Goal: Task Accomplishment & Management: Complete application form

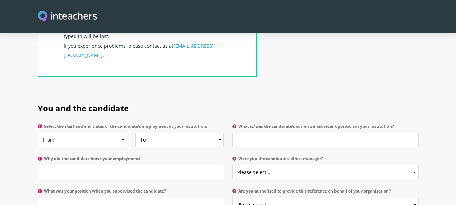
scroll to position [310, 0]
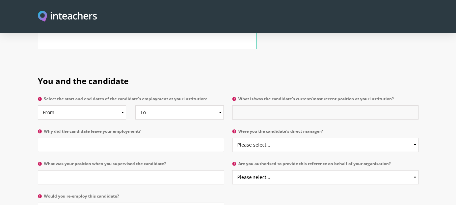
click at [390, 105] on input "What is/was the candidate's current/most recent position at your institution?" at bounding box center [325, 112] width 186 height 14
type input "Lecturer"
click at [131, 138] on input "Why did the candidate leave your employment?" at bounding box center [131, 145] width 186 height 14
type input "Contract ended"
click at [345, 138] on select "Please select... Yes No" at bounding box center [325, 145] width 186 height 14
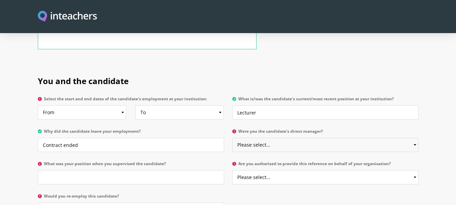
select select "Yes"
click at [232, 138] on select "Please select... Yes No" at bounding box center [325, 145] width 186 height 14
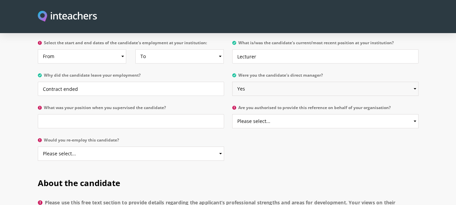
scroll to position [369, 0]
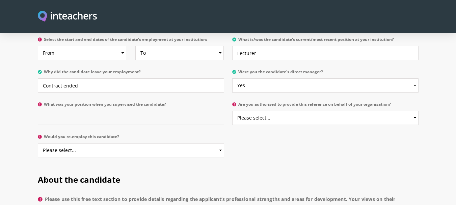
click at [62, 111] on input "What was your position when you supervised the candidate?" at bounding box center [131, 118] width 186 height 14
type input "Professor"
click at [390, 111] on select "Please select... Yes No" at bounding box center [325, 118] width 186 height 14
select select "Yes"
click at [232, 111] on select "Please select... Yes No" at bounding box center [325, 118] width 186 height 14
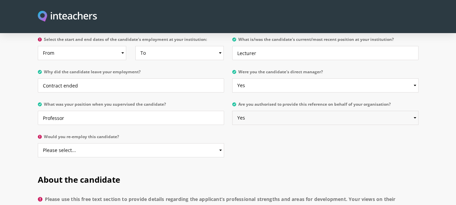
scroll to position [369, 0]
click at [50, 143] on select "Please select... Yes No" at bounding box center [131, 150] width 186 height 14
click at [44, 143] on select "Please select... Yes No" at bounding box center [131, 150] width 186 height 14
select select "Yes"
click at [38, 143] on select "Please select... Yes No" at bounding box center [131, 150] width 186 height 14
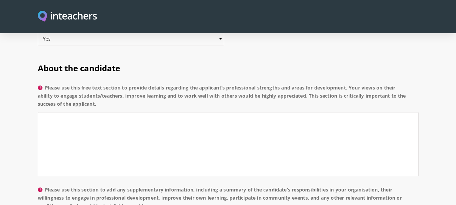
scroll to position [480, 0]
drag, startPoint x: 46, startPoint y: 68, endPoint x: 98, endPoint y: 86, distance: 55.1
click at [98, 86] on label "Please use this free text section to provide details regarding the applicant’s …" at bounding box center [228, 98] width 381 height 28
copy label "Please use this free text section to provide details regarding the applicant’s …"
click at [106, 112] on textarea "Please use this free text section to provide details regarding the applicant’s …" at bounding box center [228, 144] width 381 height 64
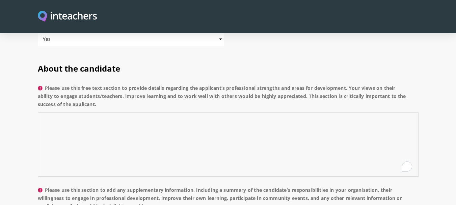
paste textarea "Loremi Dolo sitametconse adipiscinge seddoeiusmod temporinc utla etdo mag al en…"
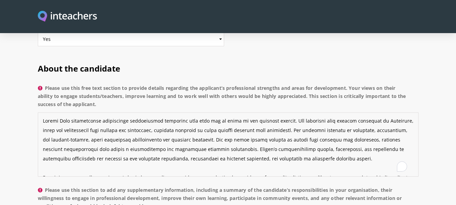
scroll to position [52, 0]
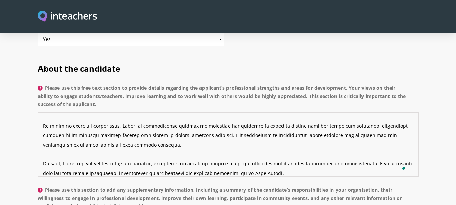
click at [43, 142] on textarea "Please use this free text section to provide details regarding the applicant’s …" at bounding box center [228, 144] width 381 height 64
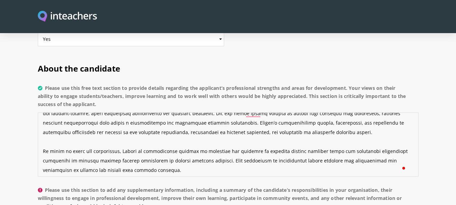
scroll to position [29, 0]
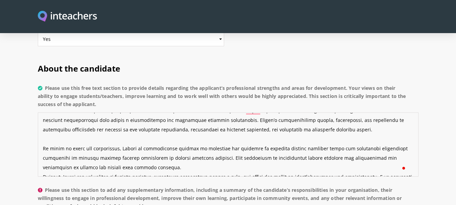
click at [42, 131] on textarea "Please use this free text section to provide details regarding the applicant’s …" at bounding box center [228, 144] width 381 height 64
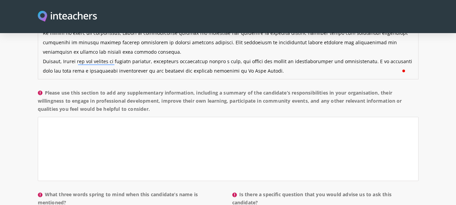
scroll to position [580, 0]
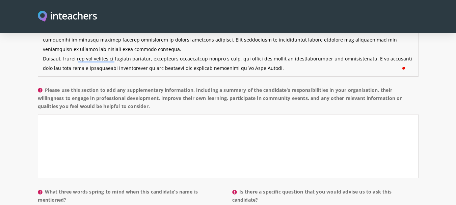
type textarea "Loremi Dolo sitametconse adipiscinge seddoeiusmod temporinc utla etdo mag al en…"
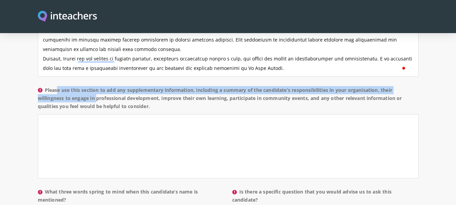
drag, startPoint x: 87, startPoint y: 81, endPoint x: 47, endPoint y: 69, distance: 41.9
click at [47, 86] on label "Please use this section to add any supplementary information, including a summa…" at bounding box center [228, 100] width 381 height 28
click at [47, 114] on textarea "Please use this section to add any supplementary information, including a summa…" at bounding box center [228, 146] width 381 height 64
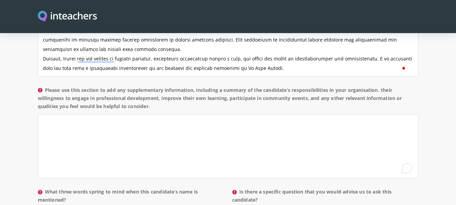
drag, startPoint x: 46, startPoint y: 71, endPoint x: 156, endPoint y: 85, distance: 111.3
click at [156, 86] on label "Please use this section to add any supplementary information, including a summa…" at bounding box center [228, 100] width 381 height 28
copy label "Please use this section to add any supplementary information, including a summa…"
click at [73, 114] on textarea "Please use this section to add any supplementary information, including a summa…" at bounding box center [228, 146] width 381 height 64
paste textarea "During her tenure at our institution, [PERSON_NAME] has carried out a wide rang…"
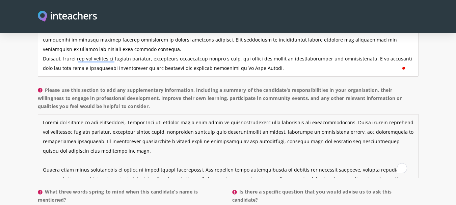
scroll to position [80, 0]
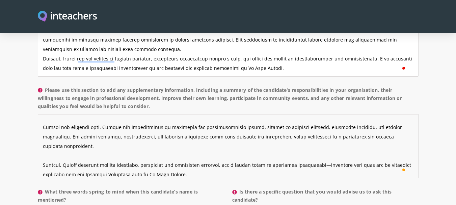
click at [43, 148] on textarea "Please use this section to add any supplementary information, including a summa…" at bounding box center [228, 146] width 381 height 64
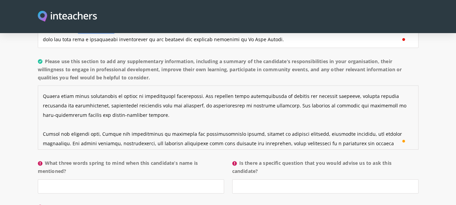
scroll to position [0, 0]
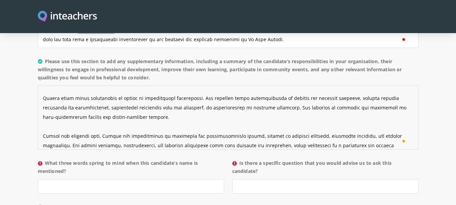
click at [44, 114] on textarea "Please use this section to add any supplementary information, including a summa…" at bounding box center [228, 117] width 381 height 64
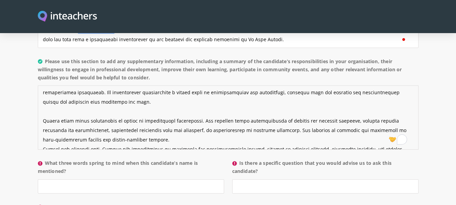
click at [43, 102] on textarea "Please use this section to add any supplementary information, including a summa…" at bounding box center [228, 117] width 381 height 64
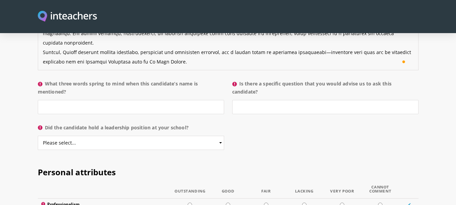
type textarea "During her tenure at our institution, [PERSON_NAME] has carried out a wide rang…"
drag, startPoint x: 47, startPoint y: 65, endPoint x: 67, endPoint y: 72, distance: 21.5
click at [67, 80] on label "What three words spring to mind when this candidate’s name is mentioned?" at bounding box center [131, 90] width 186 height 20
copy label "What three words spring to mind when this candidate’s name is mentioned?"
click at [79, 100] on input "What three words spring to mind when this candidate’s name is mentioned?" at bounding box center [131, 107] width 186 height 14
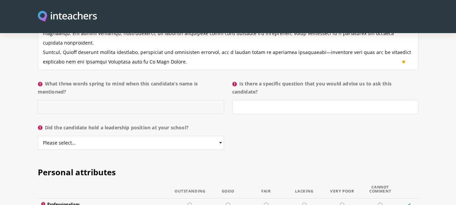
paste input "Dedicated – Collaborative – Inspiring"
type input "Dedicated – Collaborative – Inspiring"
drag, startPoint x: 240, startPoint y: 64, endPoint x: 264, endPoint y: 74, distance: 25.6
click at [264, 80] on label "Is there a specific question that you would advise us to ask this candidate?" at bounding box center [325, 90] width 186 height 20
copy label "Is there a specific question that you would advise us to ask this candidate?"
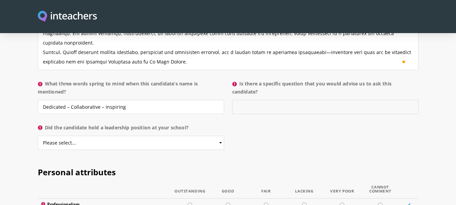
click at [252, 100] on input "Is there a specific question that you would advise us to ask this candidate?" at bounding box center [325, 107] width 186 height 14
paste input "Can you describe how you adapt your teaching style to engage students with diff…"
type input "Can you describe how you adapt your teaching style to engage students with diff…"
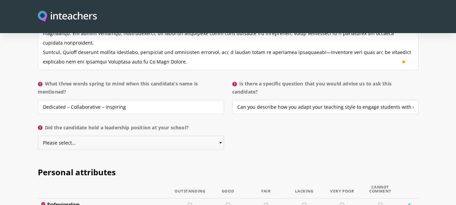
click at [172, 136] on select "Please select... Yes No" at bounding box center [131, 143] width 186 height 14
click at [38, 136] on select "Please select... Yes No" at bounding box center [131, 143] width 186 height 14
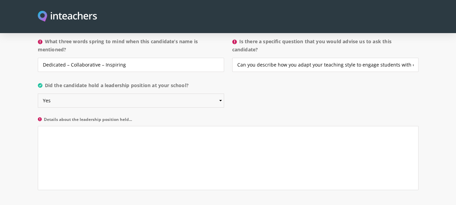
scroll to position [732, 0]
click at [49, 92] on select "Please select... Yes No" at bounding box center [131, 99] width 186 height 14
select select "No"
click at [38, 92] on select "Please select... Yes No" at bounding box center [131, 99] width 186 height 14
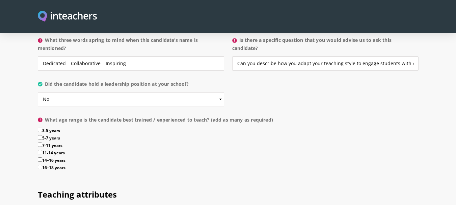
click at [39, 165] on input "16–18 years" at bounding box center [40, 167] width 4 height 4
checkbox input "true"
click at [39, 157] on input "14–16 years" at bounding box center [40, 159] width 4 height 4
checkbox input "true"
click at [39, 150] on input "11-14 years" at bounding box center [40, 152] width 4 height 4
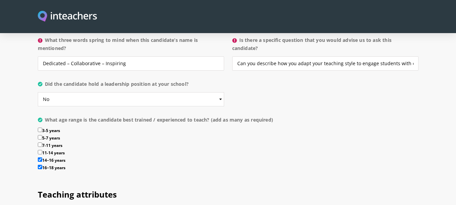
checkbox input "true"
click at [39, 142] on input "7-11 years" at bounding box center [40, 144] width 4 height 4
checkbox input "true"
click at [38, 135] on input "5-7 years" at bounding box center [40, 137] width 4 height 4
checkbox input "true"
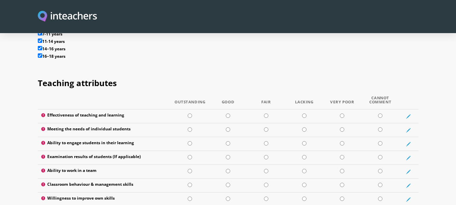
scroll to position [848, 0]
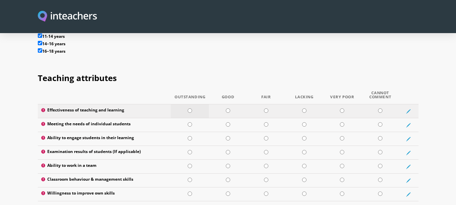
click at [188, 108] on input "radio" at bounding box center [190, 110] width 4 height 4
radio input "true"
click at [190, 122] on input "radio" at bounding box center [190, 124] width 4 height 4
radio input "true"
click at [191, 136] on input "radio" at bounding box center [190, 138] width 4 height 4
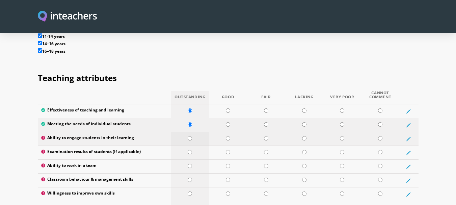
radio input "true"
click at [190, 150] on input "radio" at bounding box center [190, 152] width 4 height 4
radio input "true"
click at [190, 164] on input "radio" at bounding box center [190, 166] width 4 height 4
radio input "true"
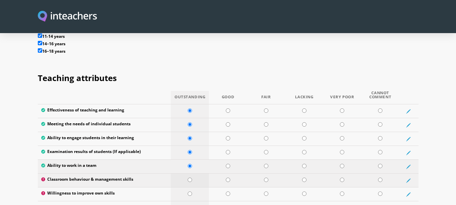
click at [190, 178] on input "radio" at bounding box center [190, 180] width 4 height 4
radio input "true"
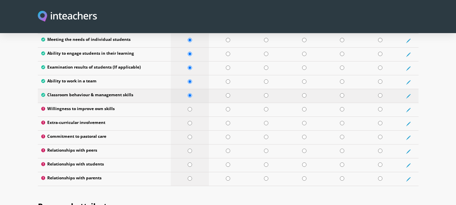
scroll to position [936, 0]
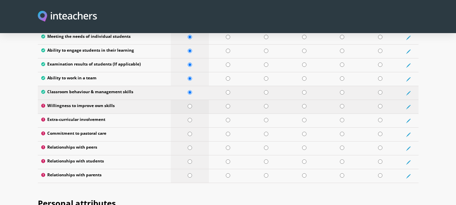
click at [190, 104] on input "radio" at bounding box center [190, 106] width 4 height 4
radio input "true"
click at [190, 118] on input "radio" at bounding box center [190, 120] width 4 height 4
radio input "true"
click at [190, 132] on input "radio" at bounding box center [190, 134] width 4 height 4
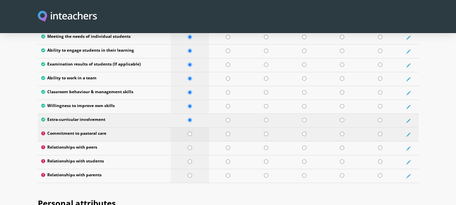
radio input "true"
click at [190, 146] on input "radio" at bounding box center [190, 148] width 4 height 4
radio input "true"
click at [189, 159] on input "radio" at bounding box center [190, 161] width 4 height 4
radio input "true"
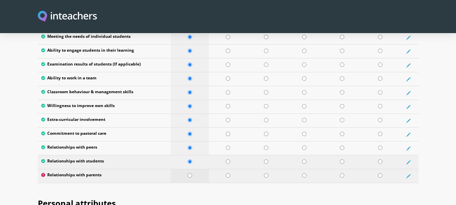
click at [190, 173] on input "radio" at bounding box center [190, 175] width 4 height 4
radio input "true"
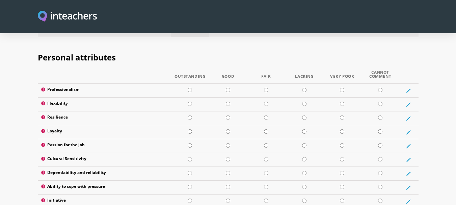
scroll to position [1084, 0]
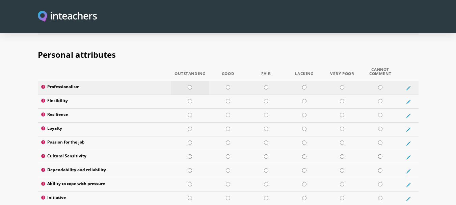
click at [190, 85] on input "radio" at bounding box center [190, 87] width 4 height 4
radio input "true"
click at [190, 99] on input "radio" at bounding box center [190, 101] width 4 height 4
radio input "true"
click at [190, 113] on input "radio" at bounding box center [190, 115] width 4 height 4
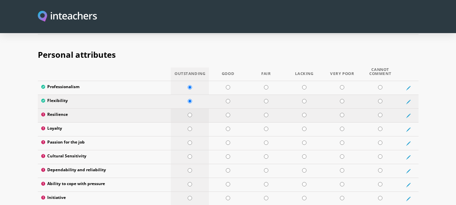
radio input "true"
click at [190, 127] on input "radio" at bounding box center [190, 129] width 4 height 4
radio input "true"
click at [189, 140] on input "radio" at bounding box center [190, 142] width 4 height 4
radio input "true"
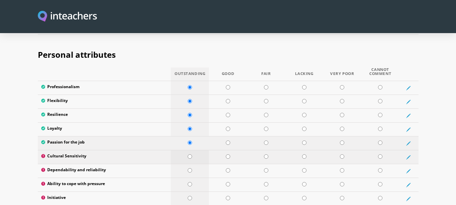
click at [190, 154] on input "radio" at bounding box center [190, 156] width 4 height 4
radio input "true"
click at [190, 168] on input "radio" at bounding box center [190, 170] width 4 height 4
radio input "true"
click at [190, 182] on input "radio" at bounding box center [190, 184] width 4 height 4
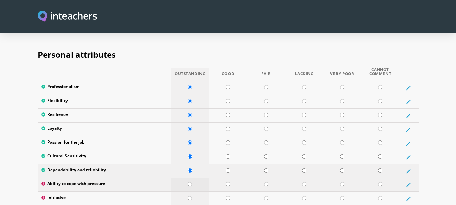
radio input "true"
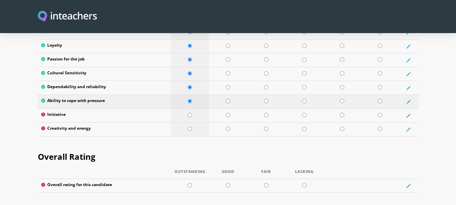
scroll to position [1168, 0]
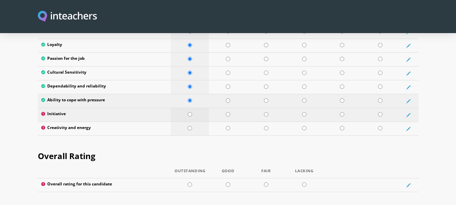
click at [191, 112] on input "radio" at bounding box center [190, 114] width 4 height 4
radio input "true"
click at [190, 126] on input "radio" at bounding box center [190, 128] width 4 height 4
radio input "true"
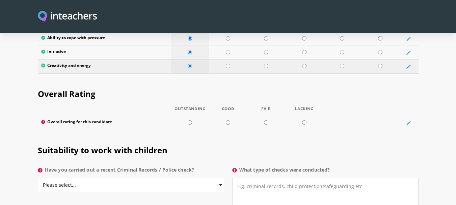
scroll to position [1231, 0]
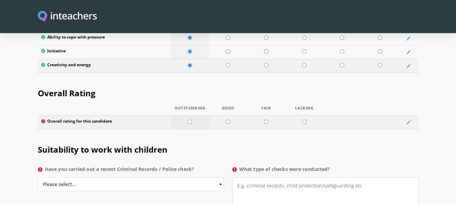
click at [190, 120] on input "radio" at bounding box center [190, 122] width 4 height 4
radio input "true"
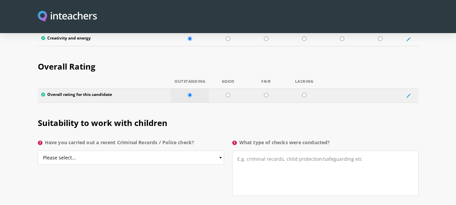
scroll to position [1264, 0]
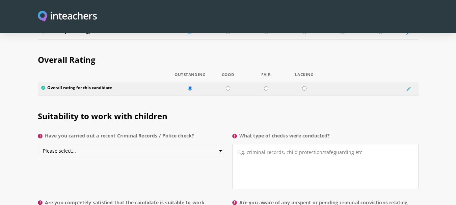
click at [52, 144] on select "Please select... Yes No Do not know" at bounding box center [131, 151] width 186 height 14
click at [38, 144] on select "Please select... Yes No Do not know" at bounding box center [131, 151] width 186 height 14
click at [395, 147] on textarea "What type of checks were conducted?" at bounding box center [325, 166] width 186 height 45
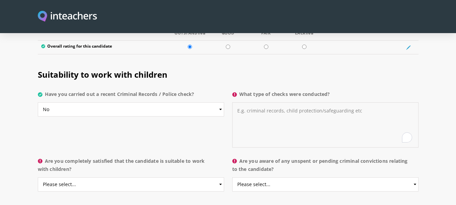
scroll to position [1306, 0]
click at [45, 102] on select "Please select... Yes No Do not know" at bounding box center [131, 109] width 186 height 14
select select "Yes"
click at [38, 102] on select "Please select... Yes No Do not know" at bounding box center [131, 109] width 186 height 14
click at [348, 102] on textarea "What type of checks were conducted?" at bounding box center [325, 124] width 186 height 45
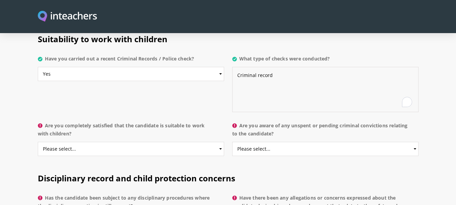
scroll to position [1341, 0]
type textarea "Criminal record"
click at [44, 141] on select "Please select... Yes No Do not know" at bounding box center [131, 148] width 186 height 14
select select "Yes"
click at [38, 141] on select "Please select... Yes No Do not know" at bounding box center [131, 148] width 186 height 14
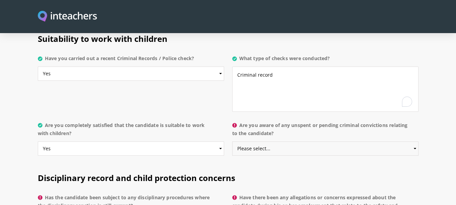
click at [367, 141] on select "Please select... Yes No Do not know" at bounding box center [325, 148] width 186 height 14
click at [232, 141] on select "Please select... Yes No Do not know" at bounding box center [325, 148] width 186 height 14
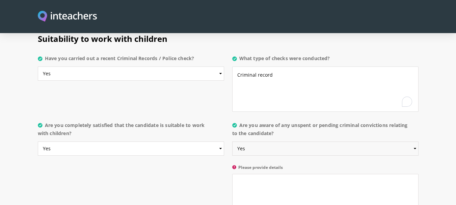
click at [236, 141] on select "Please select... Yes No Do not know" at bounding box center [325, 148] width 186 height 14
select select "No"
click at [232, 141] on select "Please select... Yes No Do not know" at bounding box center [325, 148] width 186 height 14
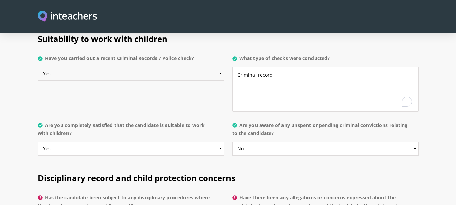
click at [62, 67] on select "Please select... Yes No Do not know" at bounding box center [131, 74] width 186 height 14
select select "No"
click at [38, 67] on select "Please select... Yes No Do not know" at bounding box center [131, 74] width 186 height 14
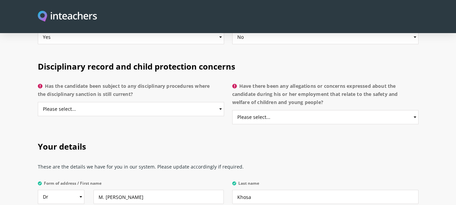
scroll to position [1455, 0]
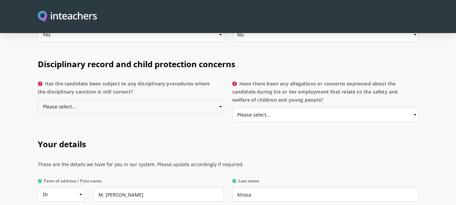
click at [54, 100] on select "Please select... Yes No Do not know" at bounding box center [131, 107] width 186 height 14
select select "No"
click at [38, 100] on select "Please select... Yes No Do not know" at bounding box center [131, 107] width 186 height 14
click at [388, 108] on select "Please select... Yes No Do not know" at bounding box center [325, 115] width 186 height 14
select select "No"
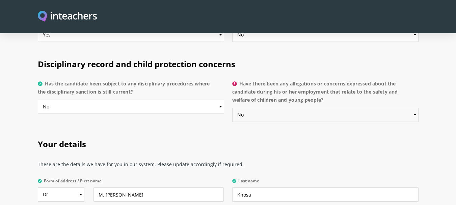
click at [232, 108] on select "Please select... Yes No Do not know" at bounding box center [325, 115] width 186 height 14
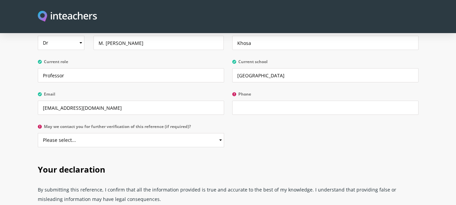
scroll to position [1610, 0]
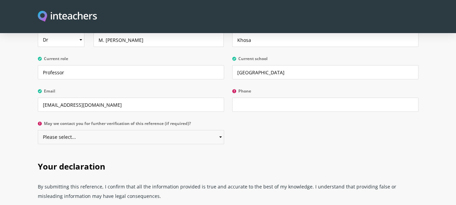
click at [45, 130] on select "Please select... Yes No" at bounding box center [131, 137] width 186 height 14
click at [35, 151] on div "Your declaration By submitting this reference, I confirm that all the informati…" at bounding box center [228, 194] width 389 height 86
click at [50, 130] on select "Please select... Yes No" at bounding box center [131, 137] width 186 height 14
select select "Yes"
click at [38, 130] on select "Please select... Yes No" at bounding box center [131, 137] width 186 height 14
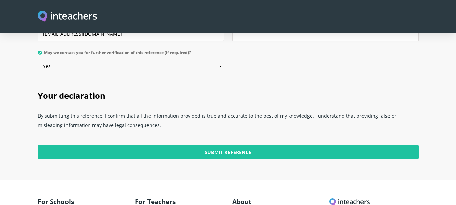
scroll to position [1683, 0]
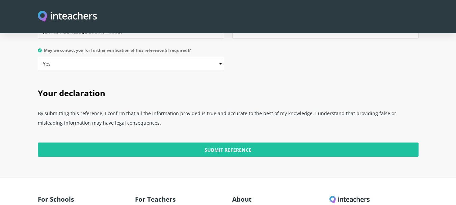
click at [30, 93] on section "Your declaration By submitting this reference, I confirm that all the informati…" at bounding box center [228, 128] width 456 height 100
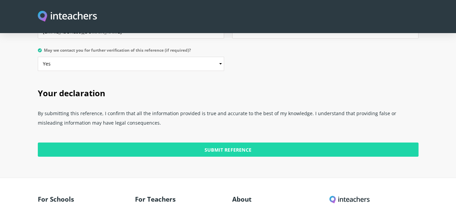
click at [108, 142] on input "Submit Reference" at bounding box center [228, 149] width 381 height 14
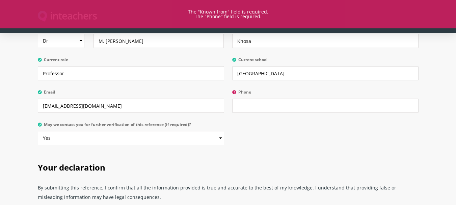
scroll to position [1596, 0]
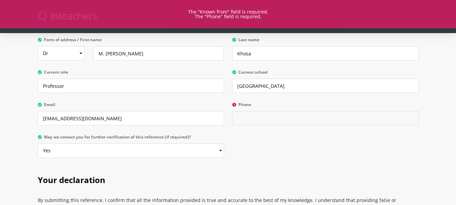
click at [356, 111] on input "Phone" at bounding box center [325, 118] width 186 height 14
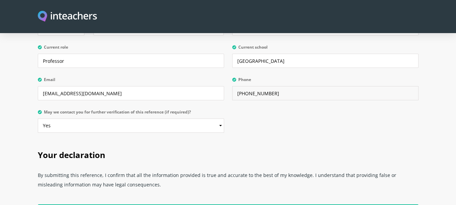
scroll to position [1646, 0]
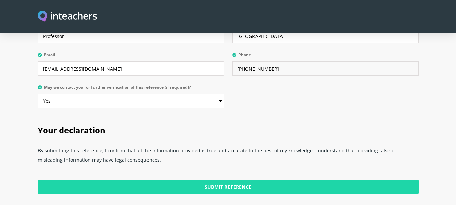
type input "[PHONE_NUMBER]"
click at [235, 180] on input "Submit Reference" at bounding box center [228, 187] width 381 height 14
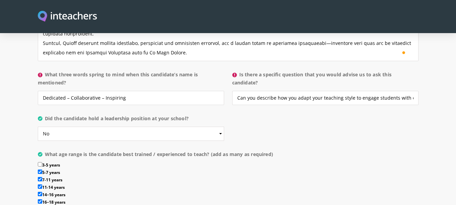
scroll to position [672, 0]
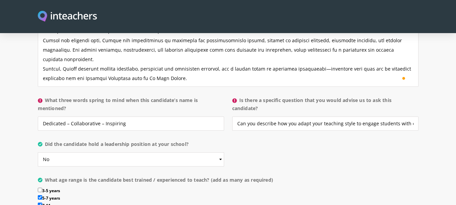
click at [52, 96] on label "What three words spring to mind when this candidate’s name is mentioned?" at bounding box center [131, 106] width 186 height 20
click at [52, 116] on input "Dedicated – Collaborative – Inspiring" at bounding box center [131, 123] width 186 height 14
click at [103, 116] on input "Dedicated – Collaborative – Inspiring" at bounding box center [131, 123] width 186 height 14
click at [69, 116] on input "Dedicated – Collaborative , Inspiring" at bounding box center [131, 123] width 186 height 14
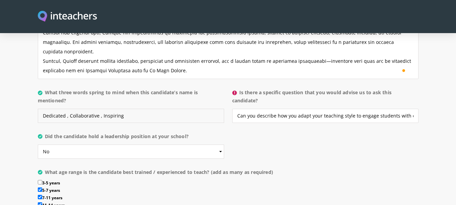
scroll to position [678, 0]
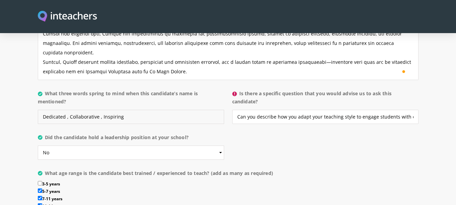
type input "Dedicated , Collaborative , Inspiring"
click at [401, 110] on input "Can you describe how you adapt your teaching style to engage students with diff…" at bounding box center [325, 117] width 186 height 14
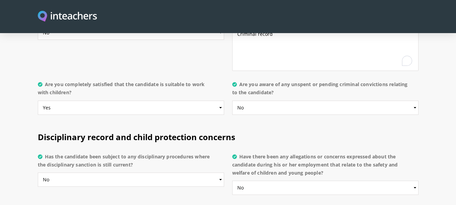
scroll to position [1737, 0]
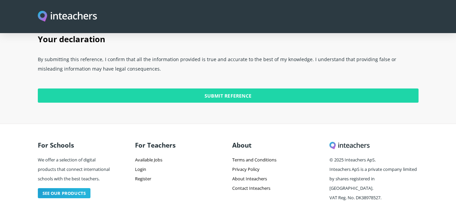
type input "Can you describe how you adapt your teaching style to engage students with diff…"
click at [272, 88] on input "Submit Reference" at bounding box center [228, 95] width 381 height 14
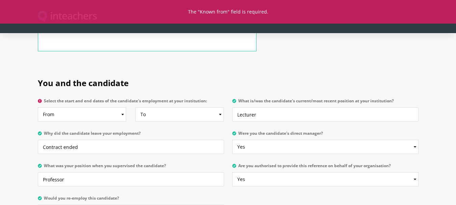
scroll to position [310, 0]
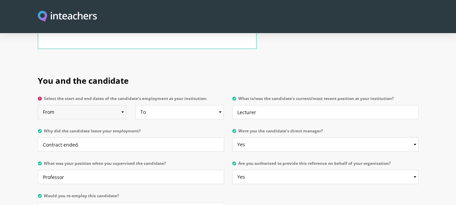
click at [54, 105] on select "From 2025 2024 2023 2022 2021 2020 2019 2018 2017 2016 2015 2014 2013 2012 2011…" at bounding box center [82, 112] width 88 height 14
select select "2021"
click at [38, 105] on select "From 2025 2024 2023 2022 2021 2020 2019 2018 2017 2016 2015 2014 2013 2012 2011…" at bounding box center [82, 112] width 88 height 14
click at [141, 105] on select "To Currently 2025 2024 2023 2022 2021 2020 2019 2018 2017 2016 2015 2014 2013 2…" at bounding box center [179, 112] width 88 height 14
select select "2023"
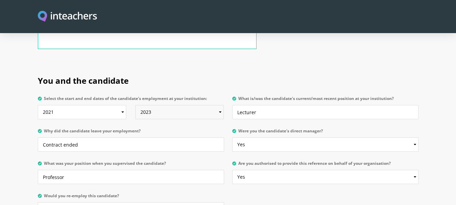
click at [135, 105] on select "To Currently 2025 2024 2023 2022 2021 2020 2019 2018 2017 2016 2015 2014 2013 2…" at bounding box center [179, 112] width 88 height 14
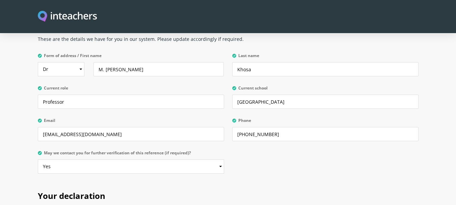
scroll to position [1737, 0]
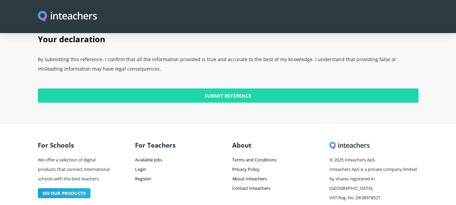
click at [104, 88] on input "Submit Reference" at bounding box center [228, 95] width 381 height 14
